Goal: Use online tool/utility: Use online tool/utility

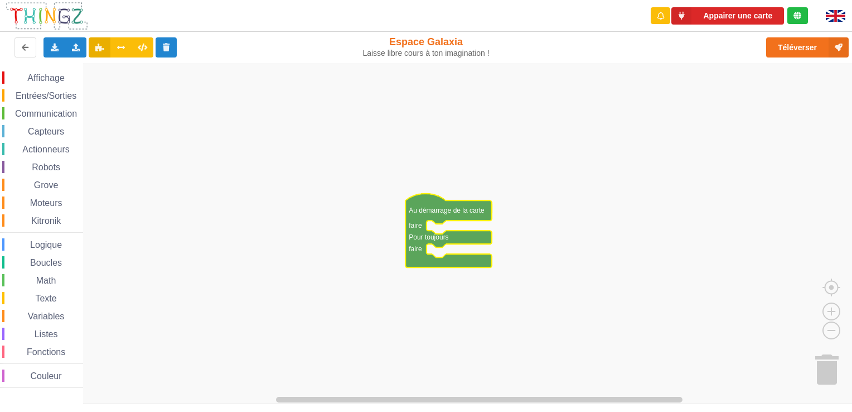
click at [459, 219] on icon "Espace de travail de Blocky" at bounding box center [448, 230] width 86 height 74
click at [406, 251] on icon "Espace de travail de Blocky" at bounding box center [448, 230] width 86 height 74
click at [422, 248] on text "faire" at bounding box center [415, 249] width 13 height 8
click at [30, 83] on div "Affichage" at bounding box center [42, 77] width 81 height 12
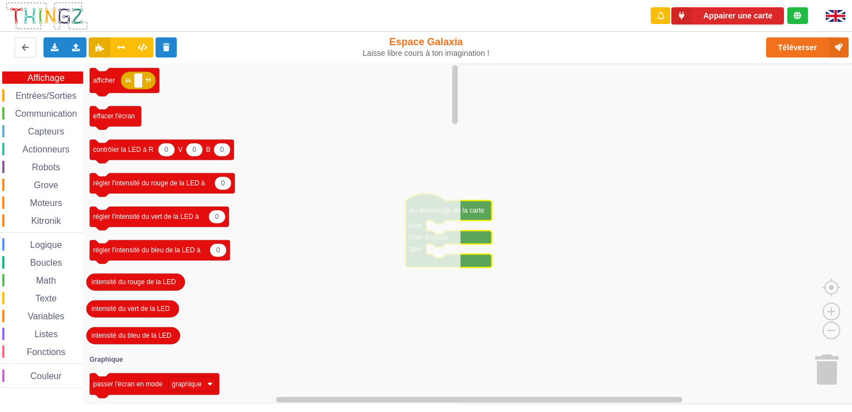
click at [41, 91] on span "Entrées/Sorties" at bounding box center [46, 95] width 64 height 9
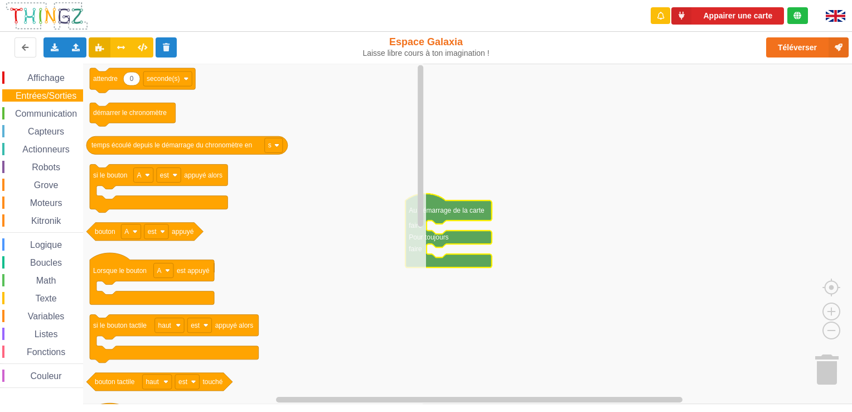
click at [47, 109] on span "Communication" at bounding box center [45, 113] width 65 height 9
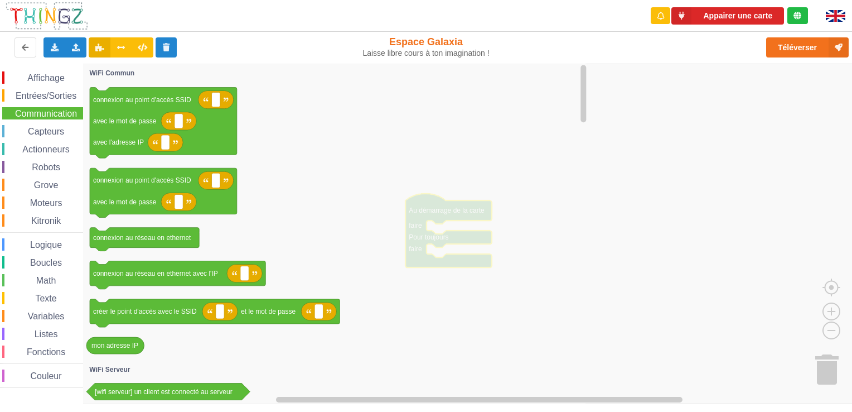
click at [64, 139] on div "Affichage Entrées/Sorties Communication Capteurs Actionneurs Robots Grove Moteu…" at bounding box center [41, 229] width 83 height 316
click at [59, 275] on div "Math" at bounding box center [42, 280] width 81 height 12
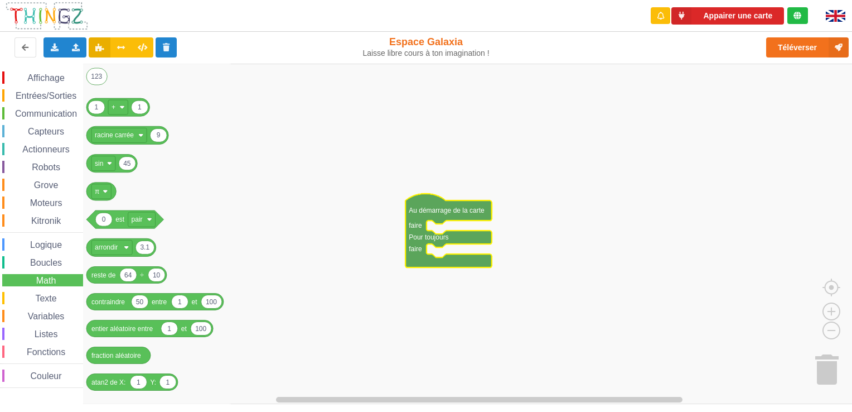
click at [60, 258] on span "Boucles" at bounding box center [45, 262] width 35 height 9
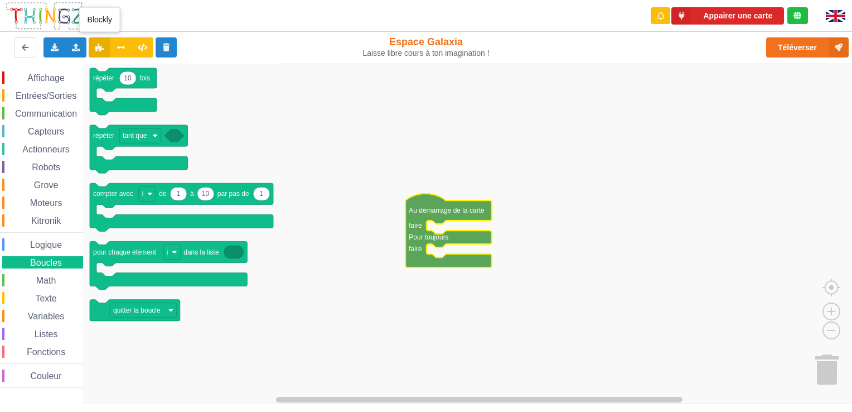
click at [93, 54] on button at bounding box center [100, 47] width 22 height 20
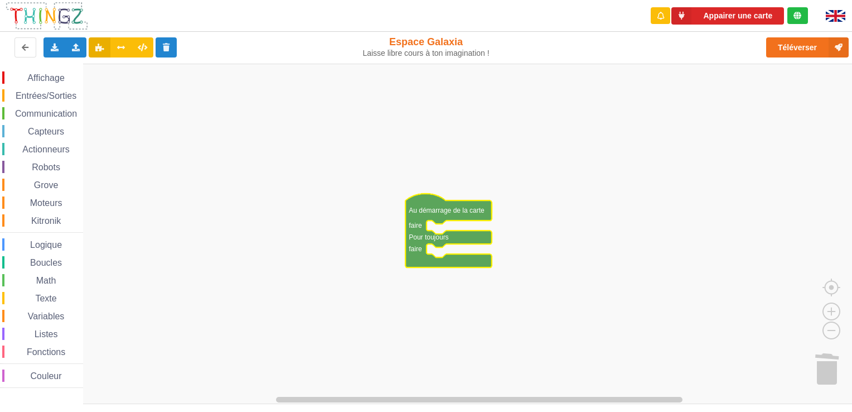
click at [439, 209] on text "Au démarrage de la carte" at bounding box center [447, 210] width 76 height 8
click at [707, 14] on button "Appairer une carte" at bounding box center [727, 15] width 113 height 17
click at [793, 52] on button "Téléverser" at bounding box center [807, 47] width 83 height 20
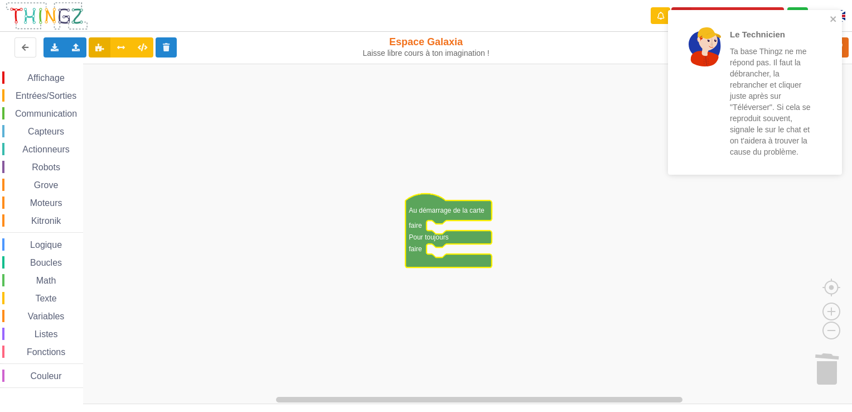
click at [704, 86] on div at bounding box center [704, 92] width 39 height 130
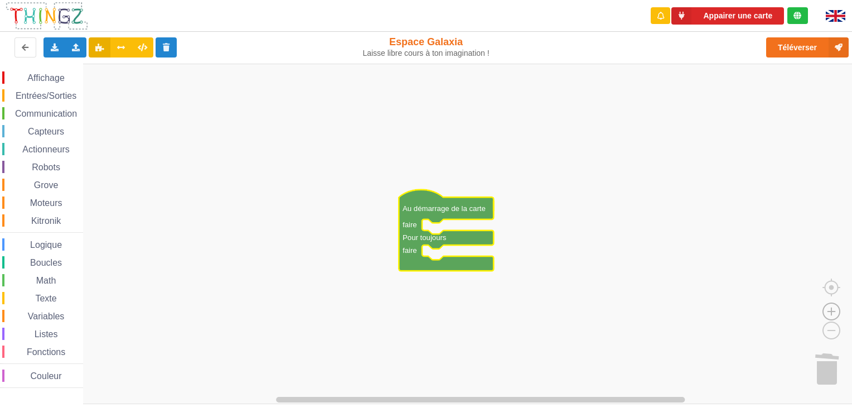
click at [834, 311] on image "Espace de travail de Blocky" at bounding box center [832, 285] width 54 height 69
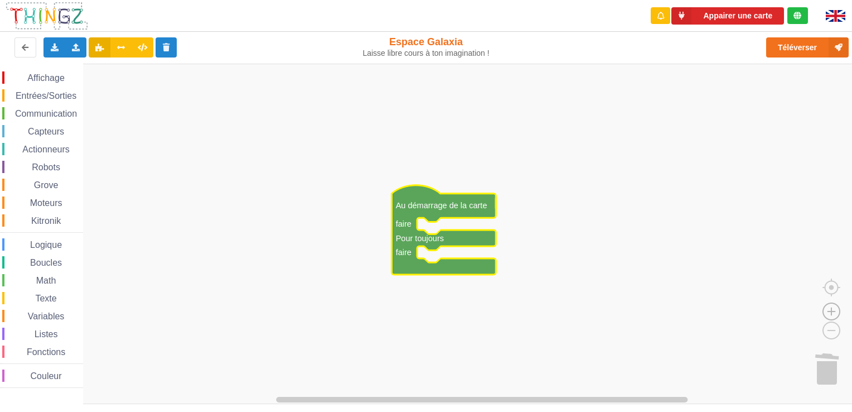
click at [831, 313] on image "Espace de travail de Blocky" at bounding box center [832, 285] width 54 height 69
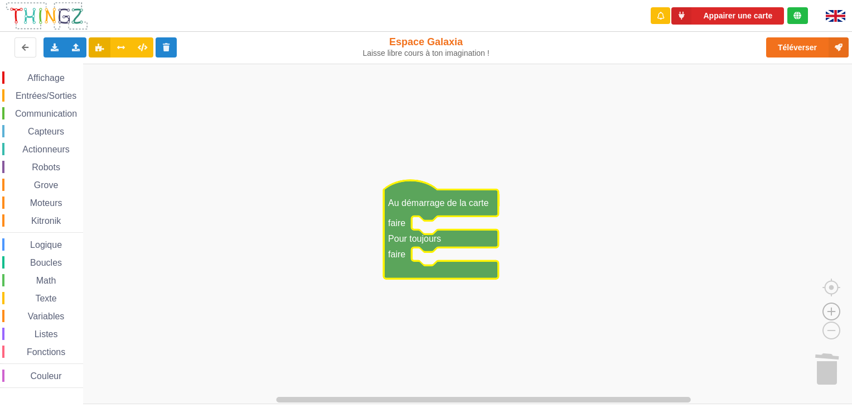
click at [831, 313] on image "Espace de travail de Blocky" at bounding box center [832, 285] width 54 height 69
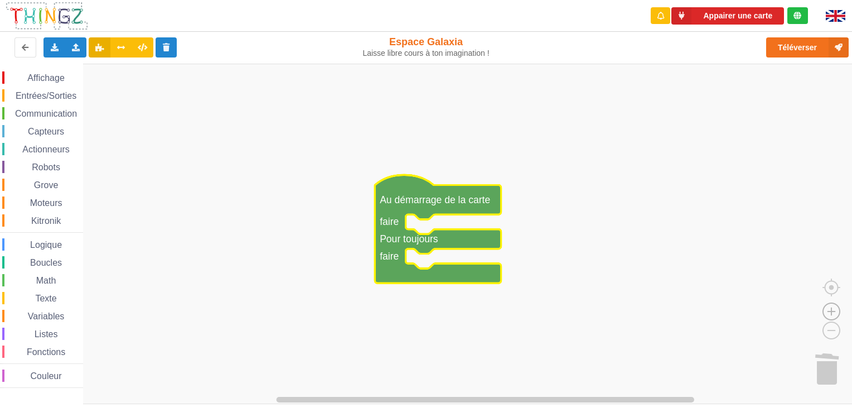
click at [831, 313] on image "Espace de travail de Blocky" at bounding box center [832, 285] width 54 height 69
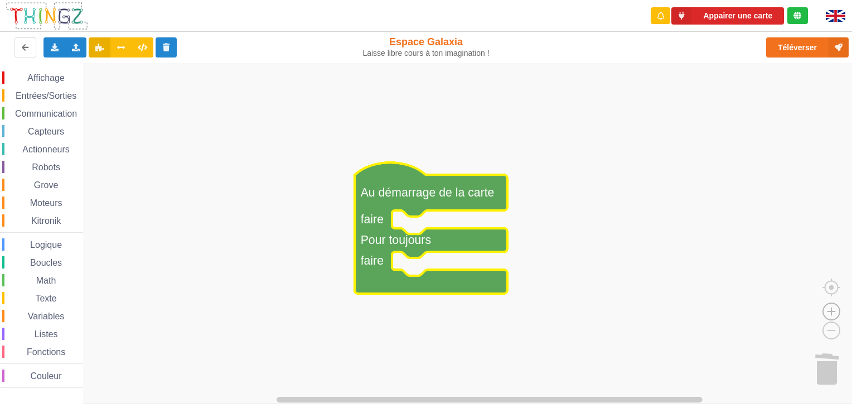
click at [831, 313] on image "Espace de travail de Blocky" at bounding box center [832, 285] width 54 height 69
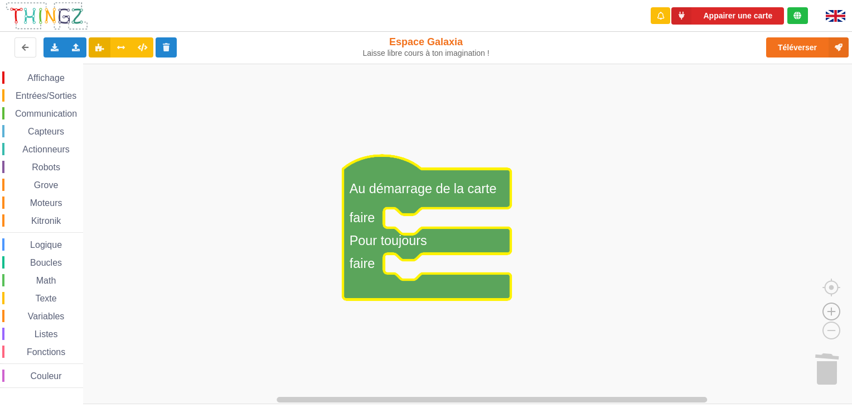
click at [831, 313] on image "Espace de travail de Blocky" at bounding box center [832, 285] width 54 height 69
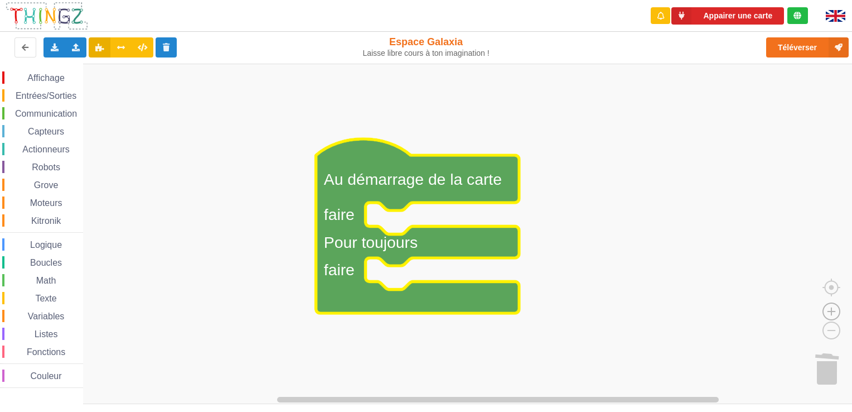
click at [831, 313] on image "Espace de travail de Blocky" at bounding box center [832, 285] width 54 height 69
click at [836, 334] on image "Espace de travail de Blocky" at bounding box center [814, 304] width 54 height 69
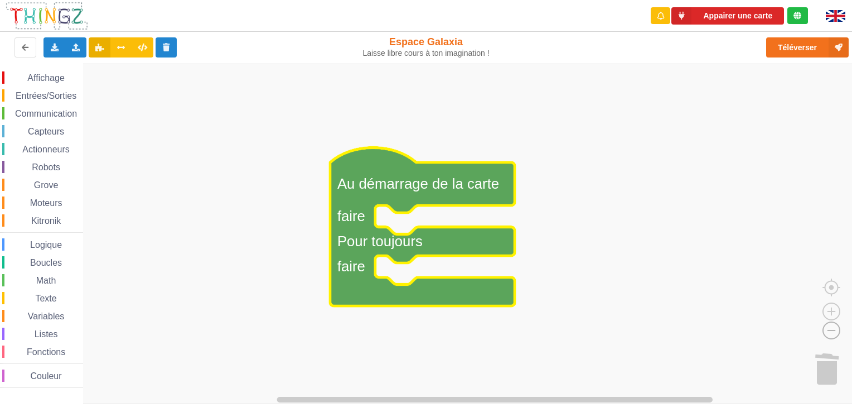
click at [836, 334] on image "Espace de travail de Blocky" at bounding box center [814, 304] width 54 height 69
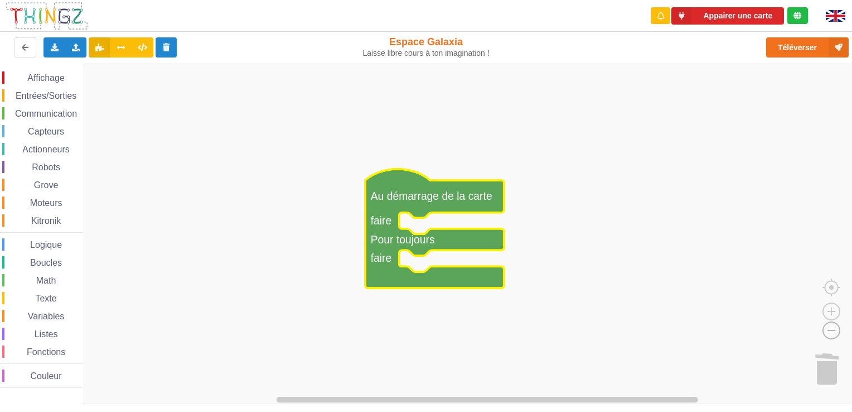
click at [836, 334] on image "Espace de travail de Blocky" at bounding box center [814, 304] width 54 height 69
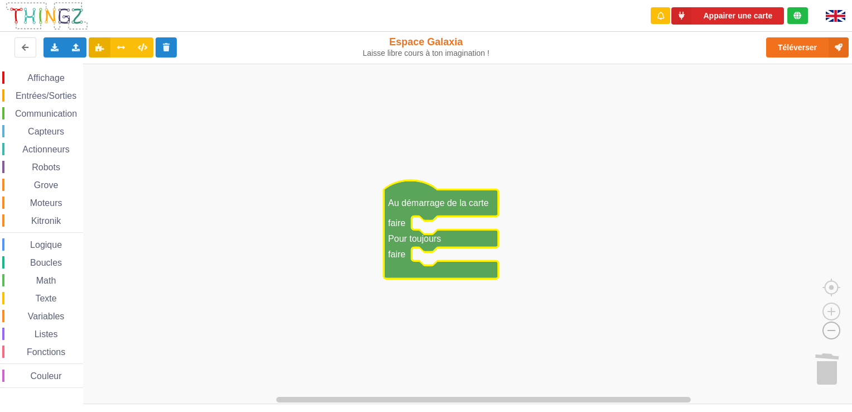
click at [836, 334] on image "Espace de travail de Blocky" at bounding box center [814, 304] width 54 height 69
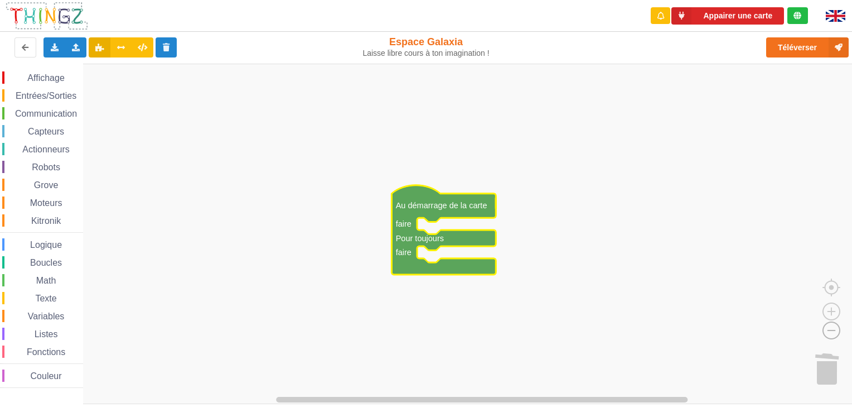
click at [836, 334] on image "Espace de travail de Blocky" at bounding box center [814, 304] width 54 height 69
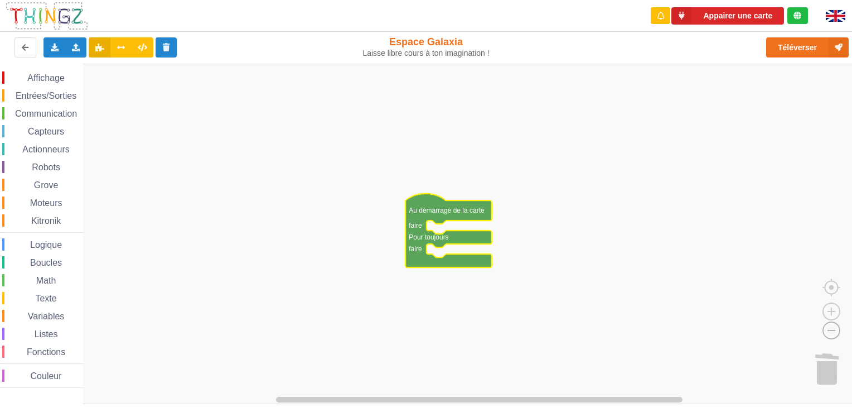
click at [836, 334] on image "Espace de travail de Blocky" at bounding box center [814, 304] width 54 height 69
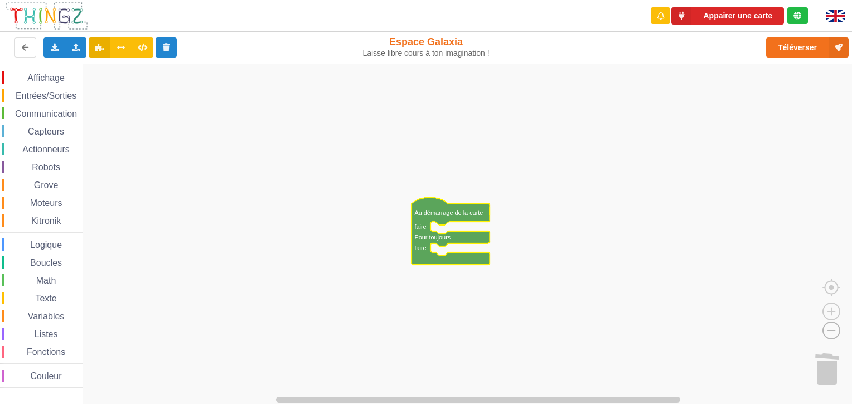
click at [836, 334] on image "Espace de travail de Blocky" at bounding box center [814, 304] width 54 height 69
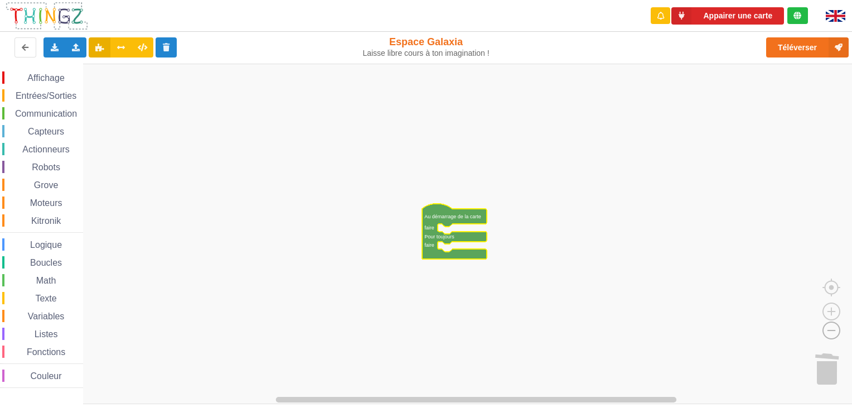
click at [836, 334] on image "Espace de travail de Blocky" at bounding box center [814, 304] width 54 height 69
click at [31, 46] on button at bounding box center [25, 47] width 22 height 20
